Goal: Task Accomplishment & Management: Use online tool/utility

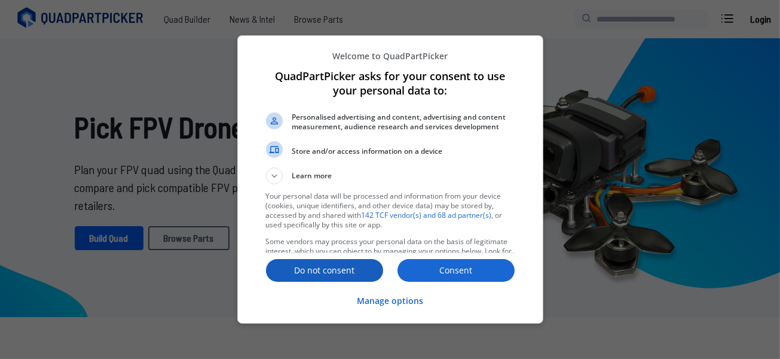
click at [323, 271] on p "Do not consent" at bounding box center [324, 270] width 117 height 12
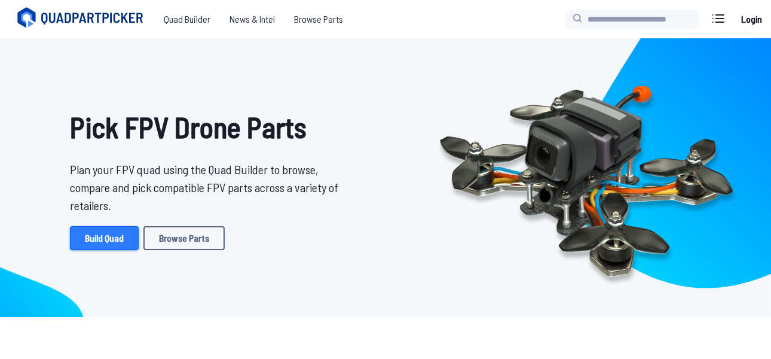
click at [109, 240] on link "Build Quad" at bounding box center [104, 238] width 69 height 24
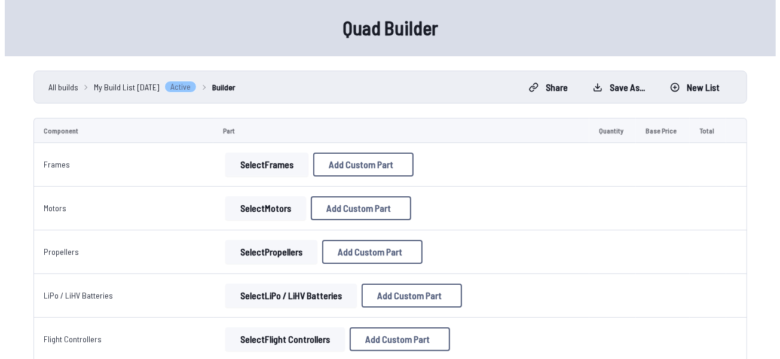
scroll to position [60, 0]
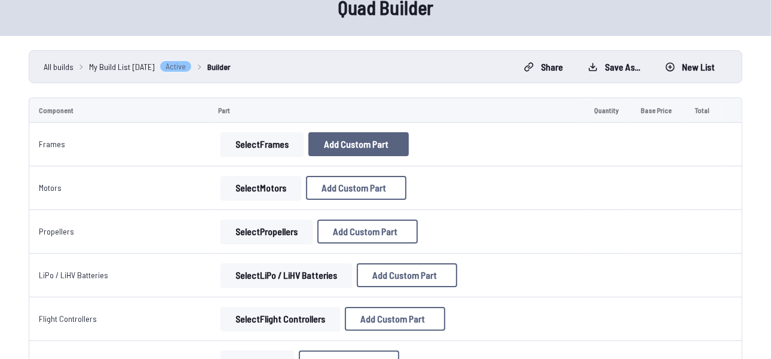
click at [352, 149] on button "Add Custom Part" at bounding box center [358, 144] width 100 height 24
select select "**********"
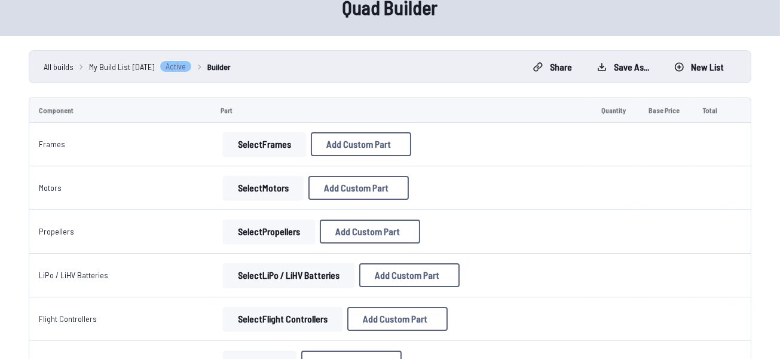
click at [270, 91] on span "Part name*" at bounding box center [283, 96] width 36 height 11
click at [272, 112] on input at bounding box center [390, 119] width 254 height 26
click at [292, 146] on span "Brand / Manufacturer" at bounding box center [298, 145] width 67 height 11
click at [288, 167] on input at bounding box center [390, 168] width 254 height 26
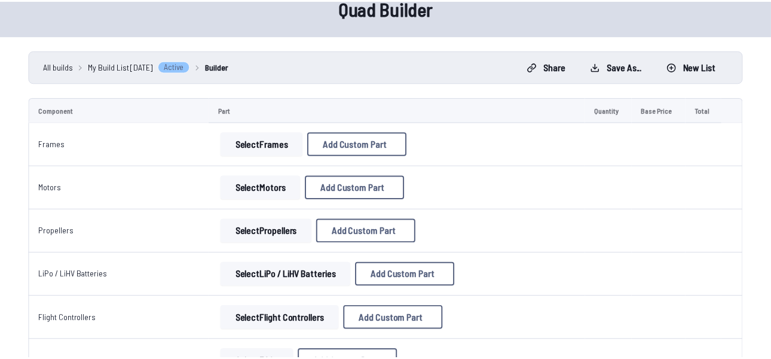
scroll to position [82, 0]
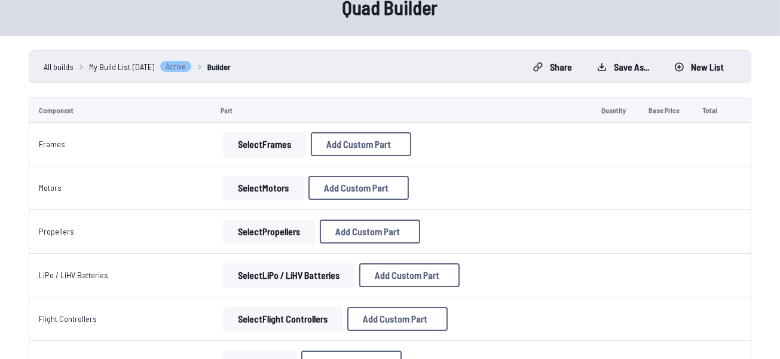
click at [397, 313] on button "Cancel" at bounding box center [416, 303] width 42 height 17
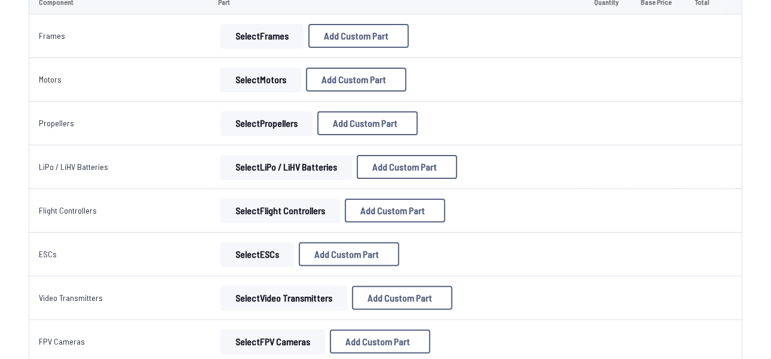
scroll to position [179, 0]
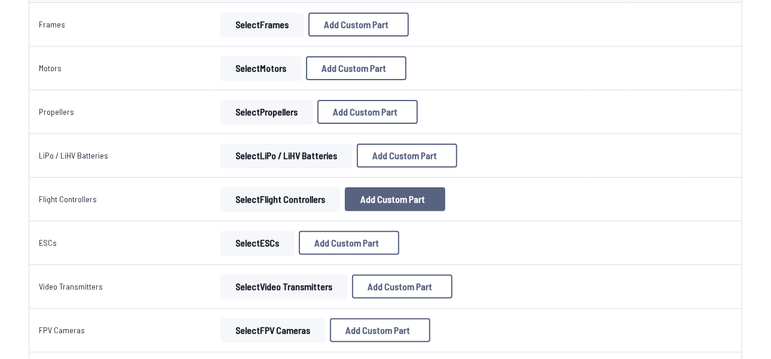
click at [430, 198] on button "Add Custom Part" at bounding box center [395, 199] width 100 height 24
select select "**********"
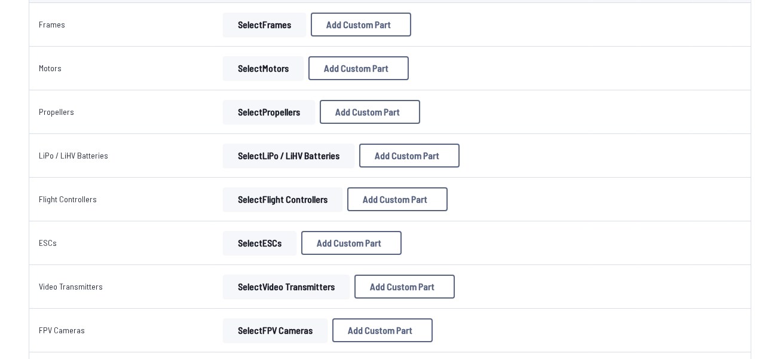
click at [502, 53] on icon at bounding box center [502, 55] width 5 height 5
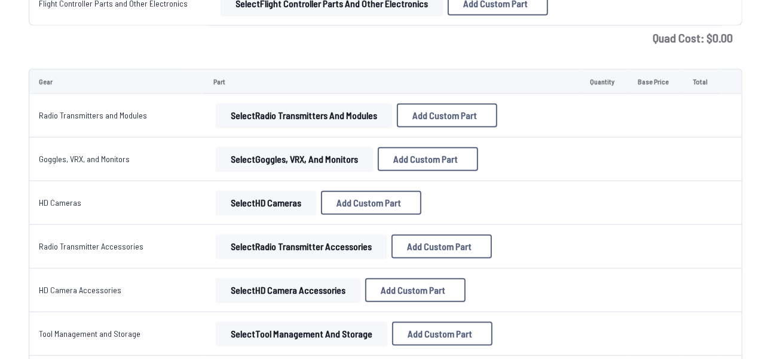
scroll to position [658, 0]
